Goal: Navigation & Orientation: Go to known website

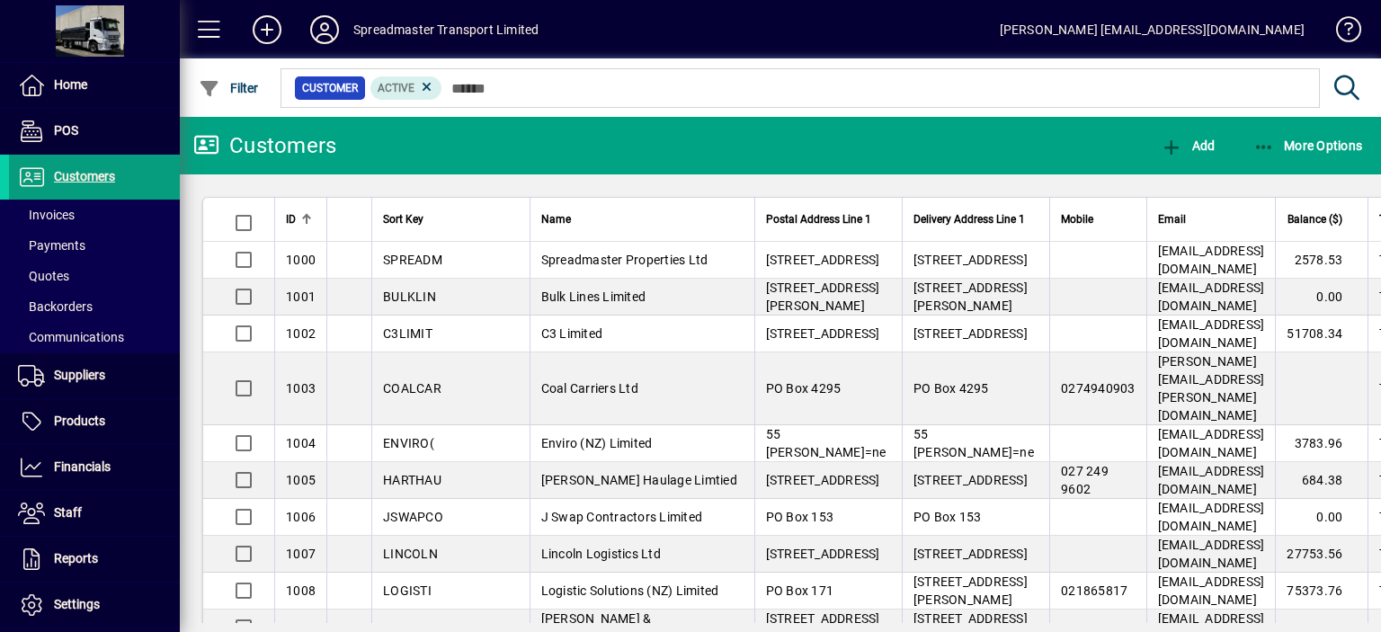
click at [315, 34] on icon at bounding box center [325, 29] width 36 height 29
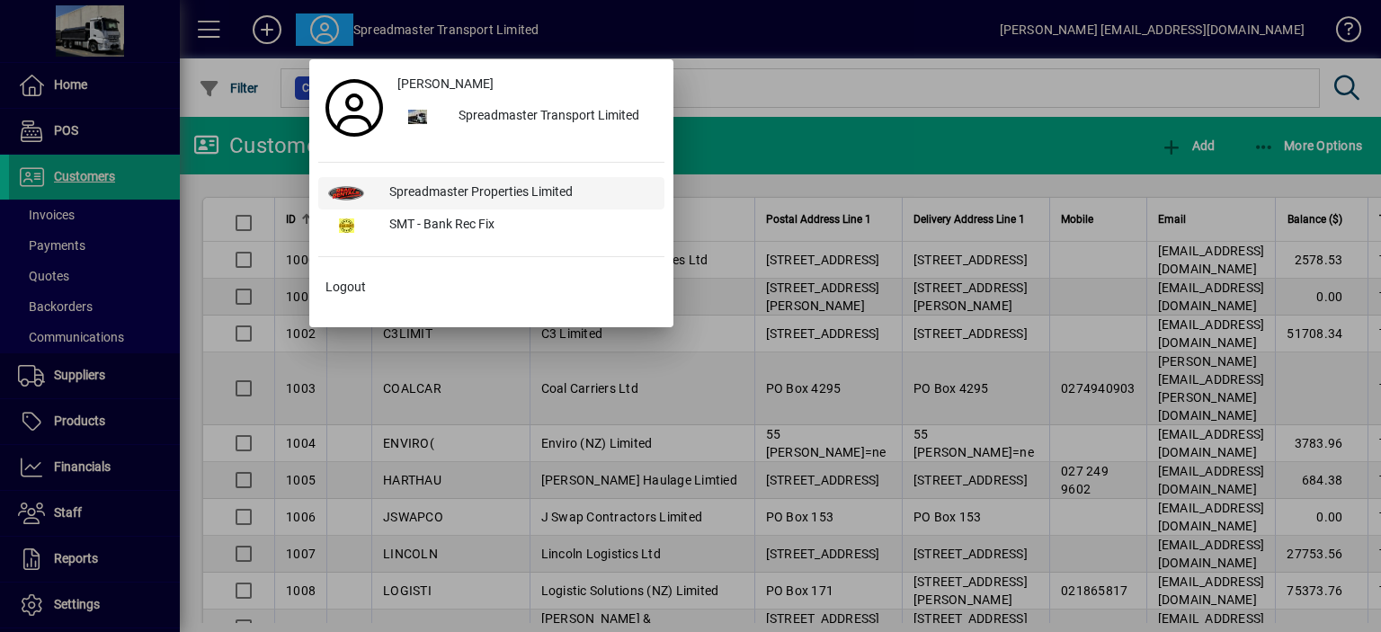
click at [432, 188] on div "Spreadmaster Properties Limited" at bounding box center [520, 193] width 290 height 32
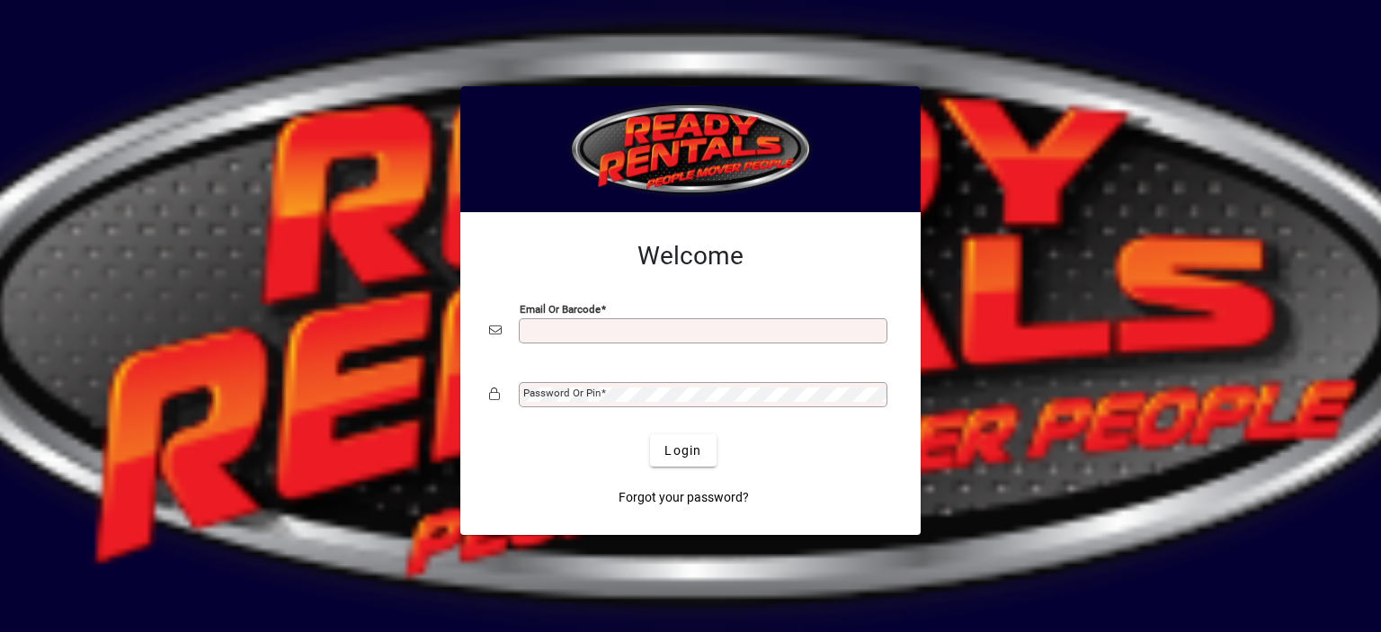
click at [535, 324] on input "Email or Barcode" at bounding box center [704, 331] width 363 height 14
type input "**********"
click at [578, 394] on mat-label "Password or Pin" at bounding box center [561, 393] width 77 height 13
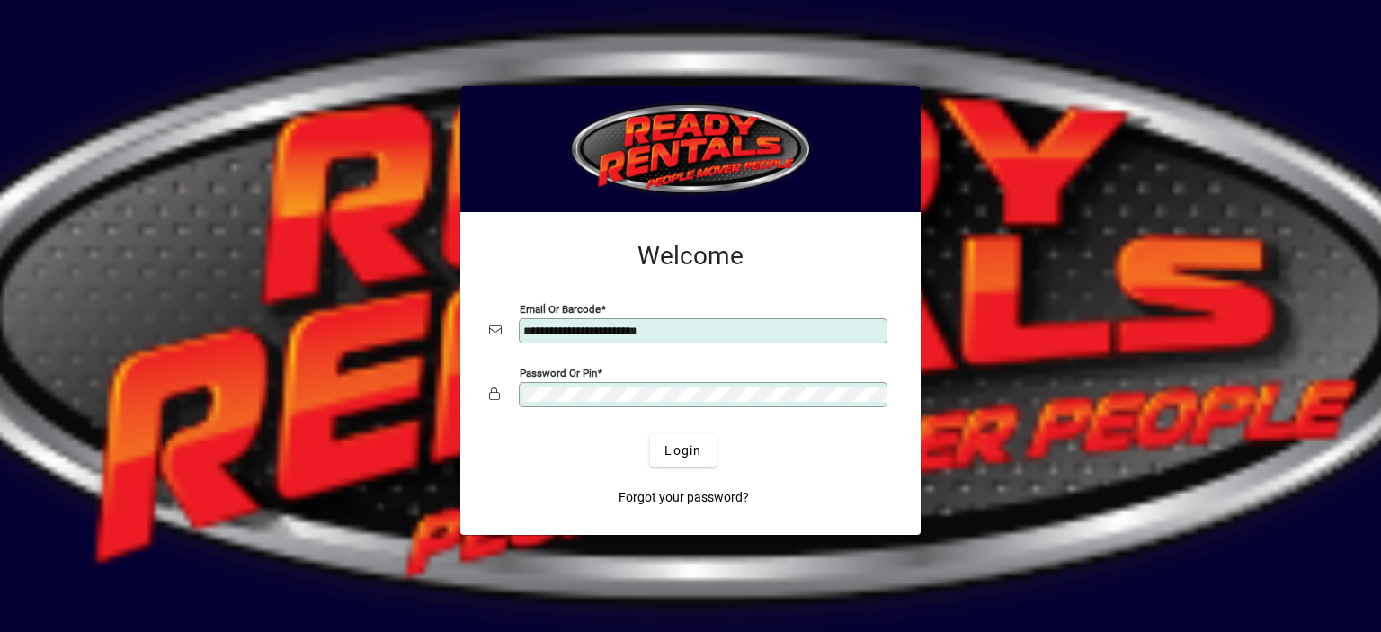
click at [650, 434] on button "Login" at bounding box center [683, 450] width 66 height 32
